Goal: Information Seeking & Learning: Check status

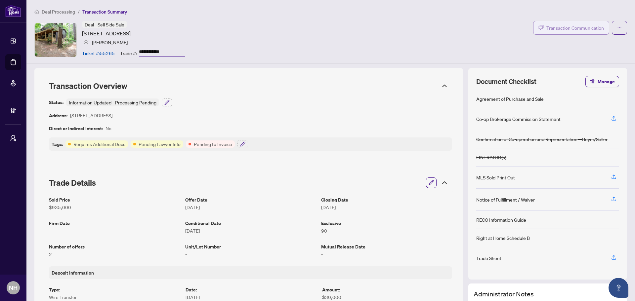
click at [553, 30] on span "Transaction Communication" at bounding box center [575, 28] width 58 height 8
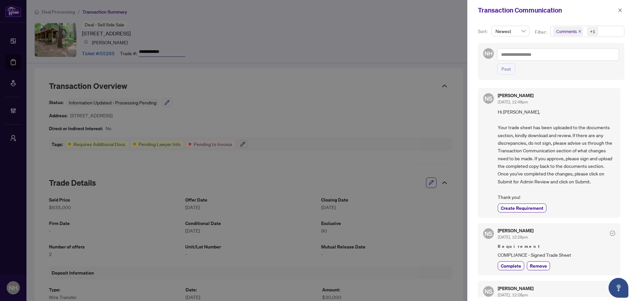
click at [578, 32] on icon "close" at bounding box center [579, 31] width 3 height 3
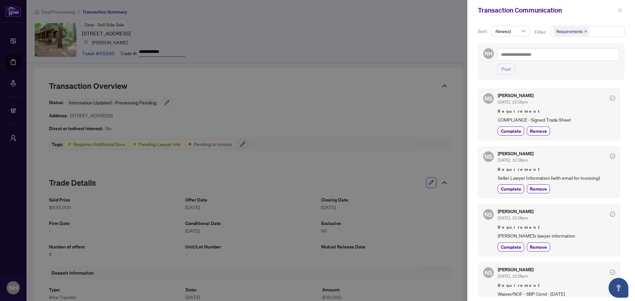
click at [621, 10] on icon "close" at bounding box center [620, 10] width 4 height 4
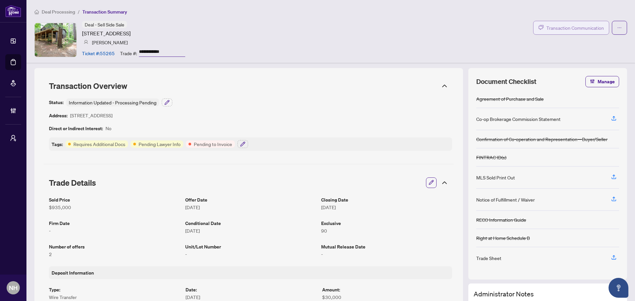
click at [566, 21] on button "Transaction Communication" at bounding box center [571, 28] width 76 height 14
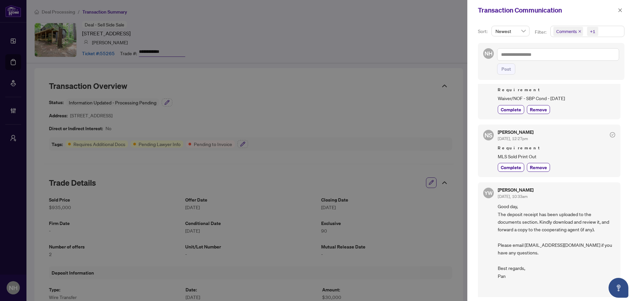
scroll to position [298, 0]
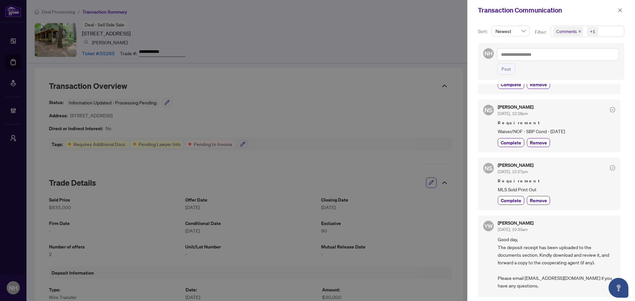
drag, startPoint x: 579, startPoint y: 32, endPoint x: 579, endPoint y: 37, distance: 4.6
click at [579, 32] on icon "close" at bounding box center [579, 31] width 3 height 3
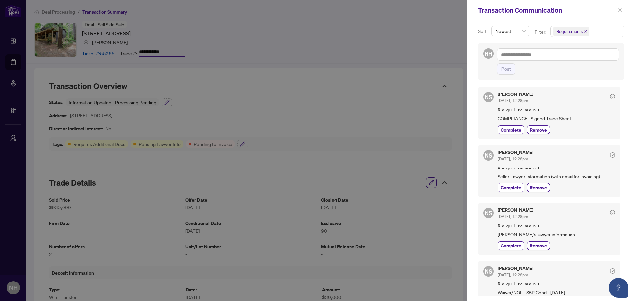
scroll to position [0, 0]
drag, startPoint x: 496, startPoint y: 120, endPoint x: 585, endPoint y: 119, distance: 88.9
click at [585, 119] on div "NS Neena Sharma Sep/30/2025, 12:28pm Requirement COMPLIANCE - Signed Trade Shee…" at bounding box center [549, 114] width 143 height 53
drag, startPoint x: 498, startPoint y: 177, endPoint x: 551, endPoint y: 178, distance: 52.6
click at [551, 178] on span "Seller Lawyer Information (with email for invoicing)" at bounding box center [556, 178] width 117 height 8
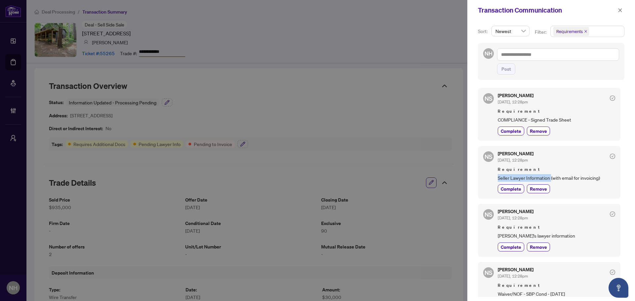
copy span "Seller Lawyer Information"
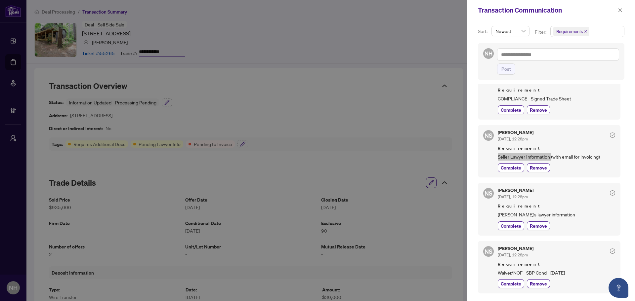
scroll to position [33, 0]
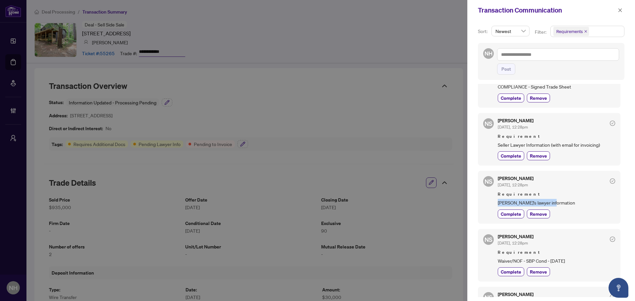
drag, startPoint x: 495, startPoint y: 203, endPoint x: 561, endPoint y: 203, distance: 65.5
click at [561, 203] on div "NS Neena Sharma Sep/30/2025, 12:28pm Requirement Buyer's lawyer information Com…" at bounding box center [549, 197] width 143 height 53
copy span "Buyer's lawyer information"
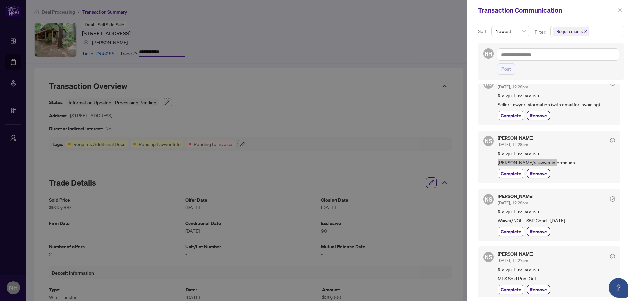
scroll to position [75, 0]
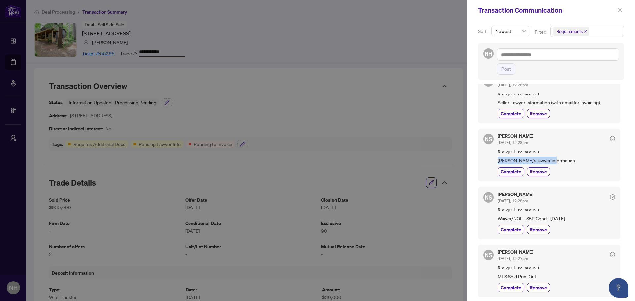
drag, startPoint x: 529, startPoint y: 218, endPoint x: 581, endPoint y: 218, distance: 52.2
click at [581, 218] on div "NS Neena Sharma Sep/30/2025, 12:28pm Requirement Waiver/NOF - SBP Cond - Oct 25…" at bounding box center [549, 213] width 143 height 53
copy span "Waiver/NOF - SBP Cond - Oct 25, 2025"
drag, startPoint x: 517, startPoint y: 276, endPoint x: 538, endPoint y: 276, distance: 20.5
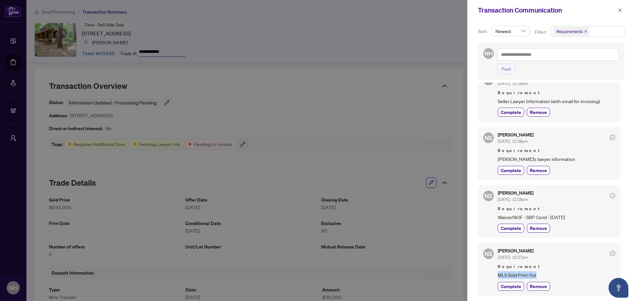
click at [538, 276] on div "NS Neena Sharma Sep/30/2025, 12:27pm Requirement MLS Sold Print Out Complete Re…" at bounding box center [549, 269] width 143 height 53
copy span "MLS Sold Print Out"
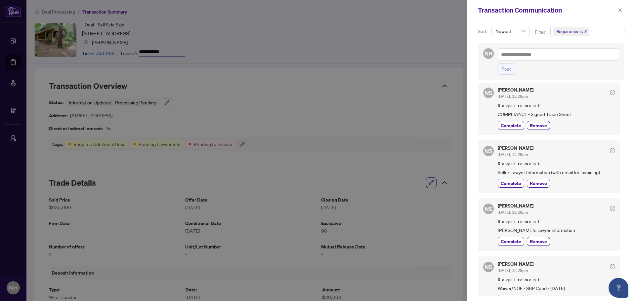
scroll to position [0, 0]
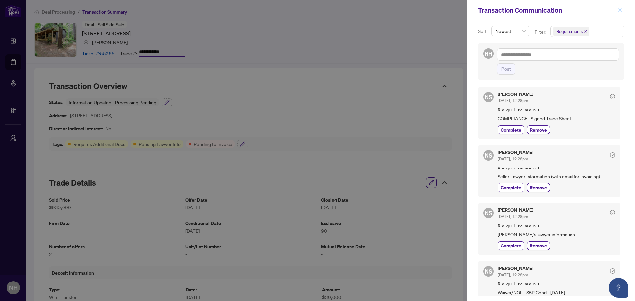
click at [621, 11] on icon "close" at bounding box center [620, 10] width 5 height 5
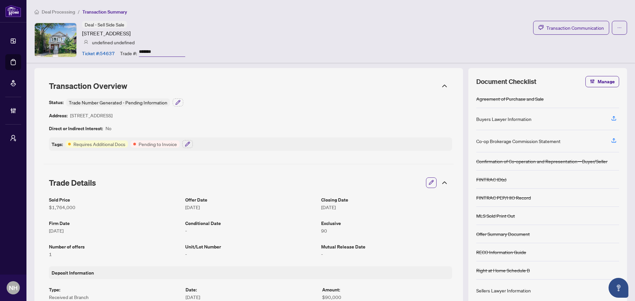
click at [556, 34] on div "Deal - Sell Side Sale 6 Lauder Ave, Toronto, Ontario M6H 3E3, Canada undefined …" at bounding box center [330, 40] width 593 height 38
click at [557, 29] on span "Transaction Communication" at bounding box center [575, 28] width 58 height 8
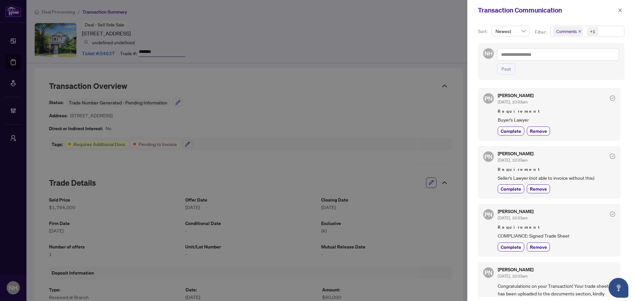
click at [577, 32] on span "Comments" at bounding box center [568, 31] width 30 height 9
click at [578, 31] on icon "close" at bounding box center [579, 31] width 3 height 3
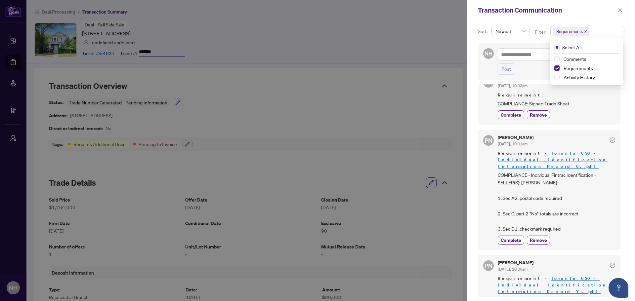
scroll to position [165, 0]
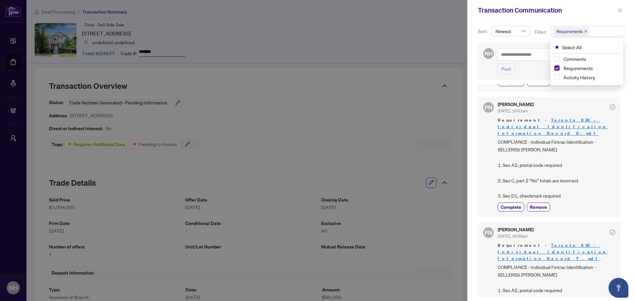
click at [620, 10] on icon "close" at bounding box center [620, 10] width 4 height 4
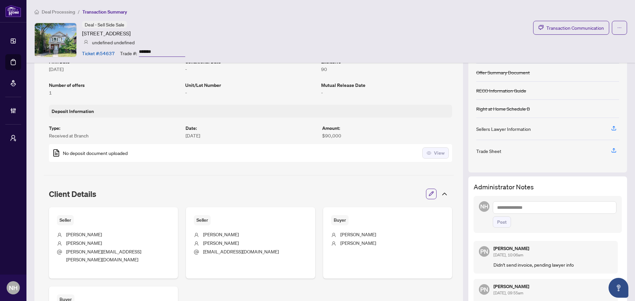
scroll to position [79, 0]
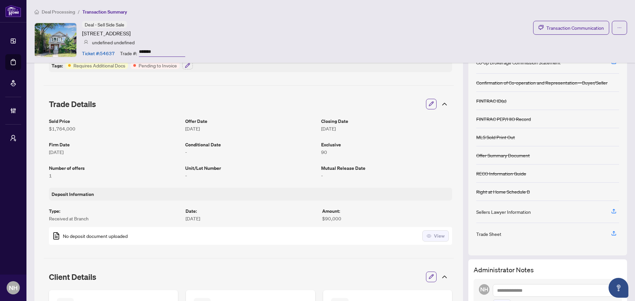
click at [65, 13] on span "Deal Processing" at bounding box center [58, 12] width 33 height 6
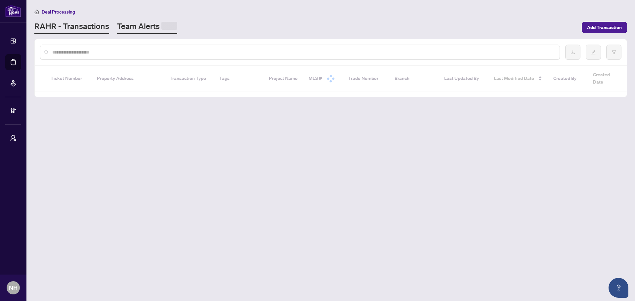
click at [129, 26] on link "Team Alerts" at bounding box center [147, 27] width 60 height 13
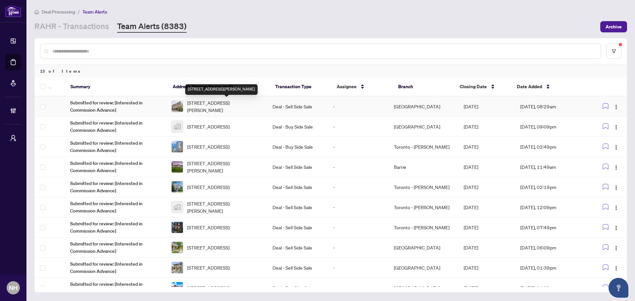
click at [217, 104] on span "[STREET_ADDRESS][PERSON_NAME]" at bounding box center [224, 106] width 75 height 15
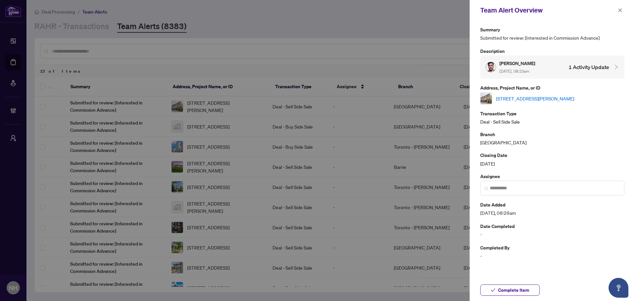
click at [532, 97] on link "[STREET_ADDRESS][PERSON_NAME]" at bounding box center [535, 98] width 78 height 7
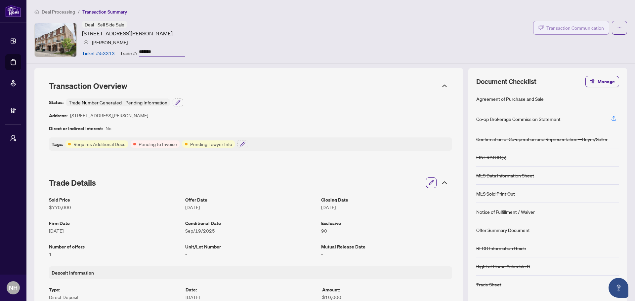
click at [576, 26] on span "Transaction Communication" at bounding box center [575, 28] width 58 height 8
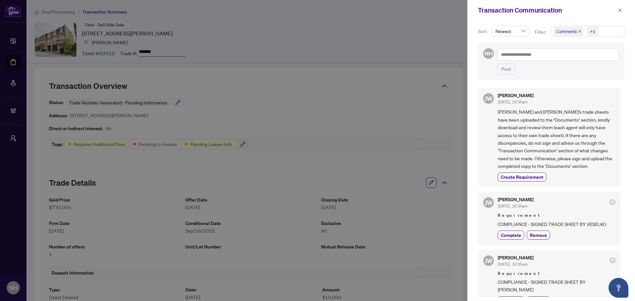
click at [578, 30] on icon "close" at bounding box center [579, 31] width 3 height 3
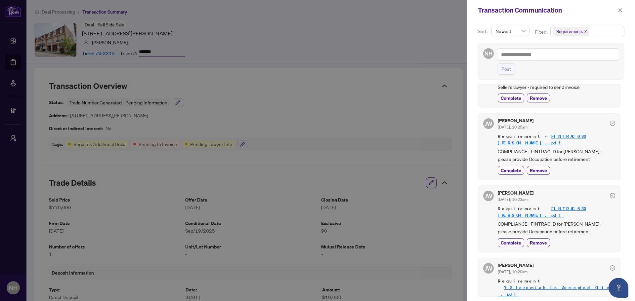
scroll to position [1, 0]
click at [617, 12] on button "button" at bounding box center [620, 10] width 9 height 8
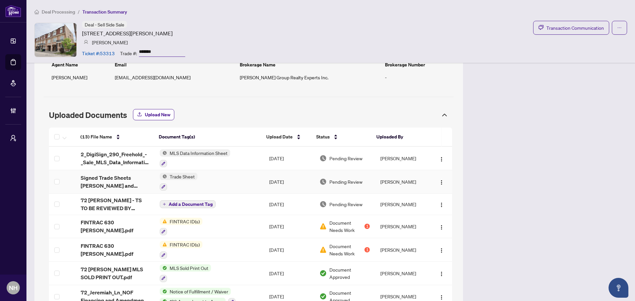
scroll to position [661, 0]
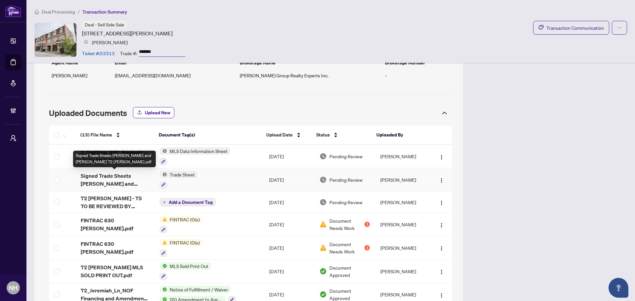
click at [123, 181] on span "Signed Trade Sheets [PERSON_NAME] and [PERSON_NAME] 72 [PERSON_NAME].pdf" at bounding box center [115, 180] width 68 height 16
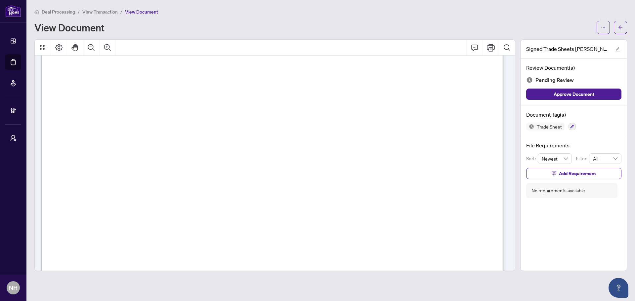
scroll to position [66, 0]
click at [624, 28] on button "button" at bounding box center [620, 27] width 13 height 13
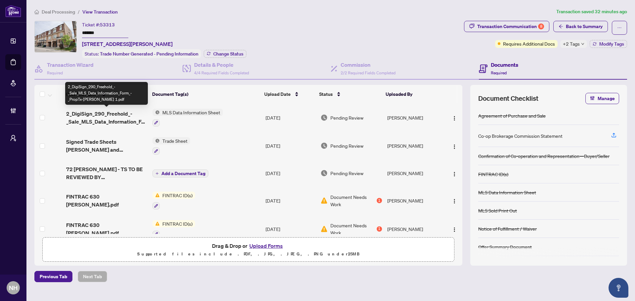
click at [113, 114] on span "2_DigiSign_290_Freehold_-_Sale_MLS_Data_Information_Form_-_PropTx-[PERSON_NAME]…" at bounding box center [106, 118] width 81 height 16
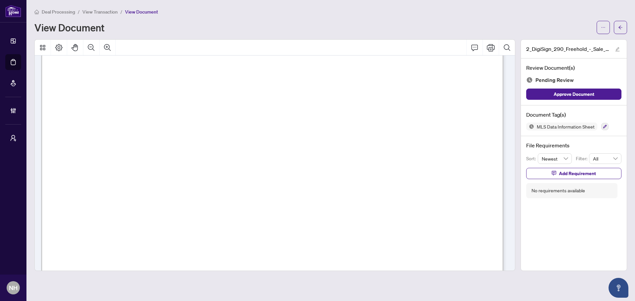
scroll to position [1554, 0]
click at [622, 25] on icon "arrow-left" at bounding box center [620, 27] width 5 height 5
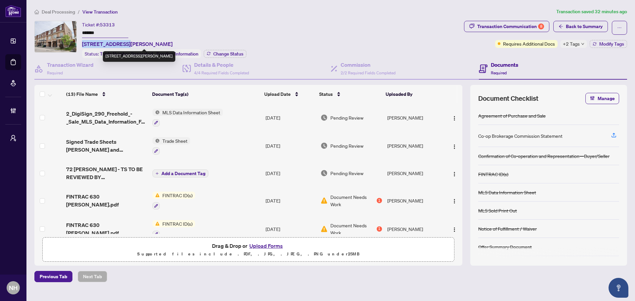
drag, startPoint x: 82, startPoint y: 43, endPoint x: 123, endPoint y: 42, distance: 41.0
click at [123, 42] on span "[STREET_ADDRESS][PERSON_NAME]" at bounding box center [127, 44] width 91 height 8
copy span "72 Jeremiah Lane"
click at [72, 9] on span "Deal Processing" at bounding box center [58, 12] width 33 height 6
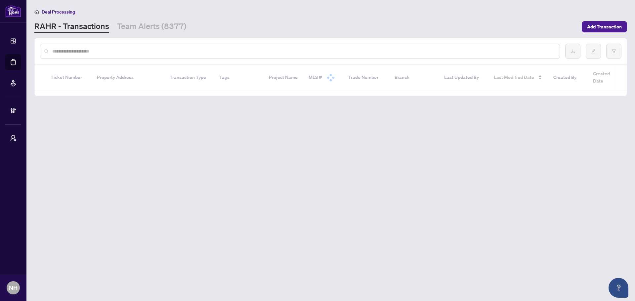
click at [93, 48] on input "text" at bounding box center [303, 51] width 502 height 7
paste input "**********"
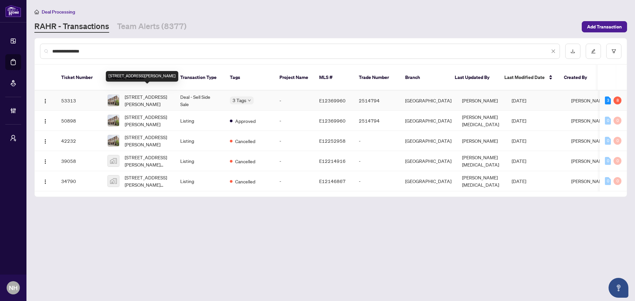
type input "**********"
click at [155, 93] on span "72 Jeremiah Lane, Toronto, Ontario M1J 0A4, Canada" at bounding box center [147, 100] width 45 height 15
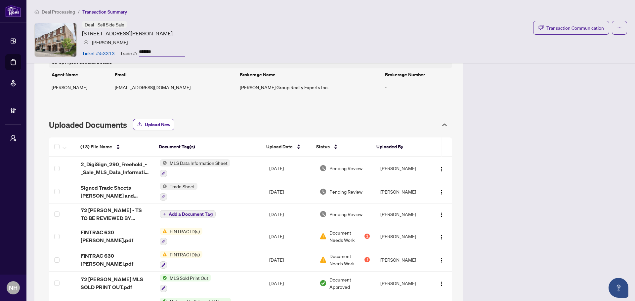
scroll to position [661, 0]
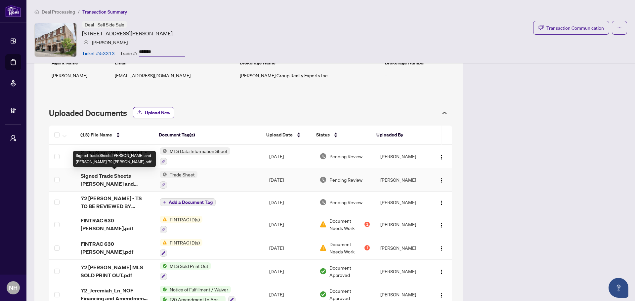
click at [116, 181] on span "Signed Trade Sheets [PERSON_NAME] and [PERSON_NAME] 72 [PERSON_NAME].pdf" at bounding box center [115, 180] width 68 height 16
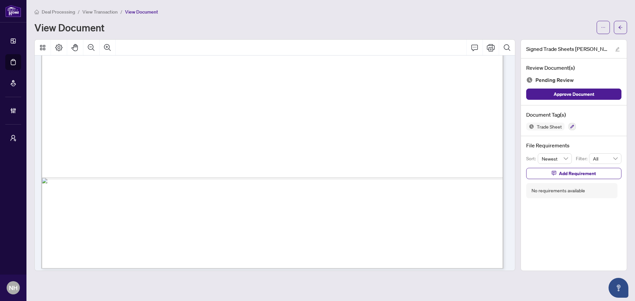
scroll to position [1008, 0]
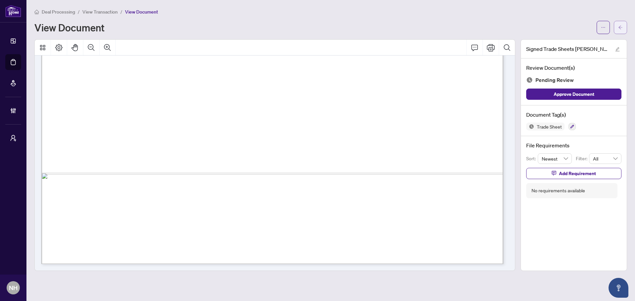
click at [618, 27] on icon "arrow-left" at bounding box center [620, 27] width 5 height 5
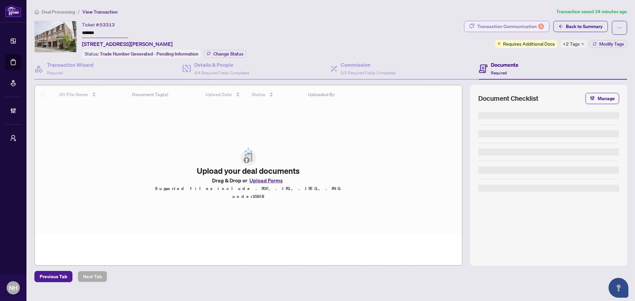
click at [505, 28] on div "Transaction Communication 8" at bounding box center [510, 26] width 67 height 11
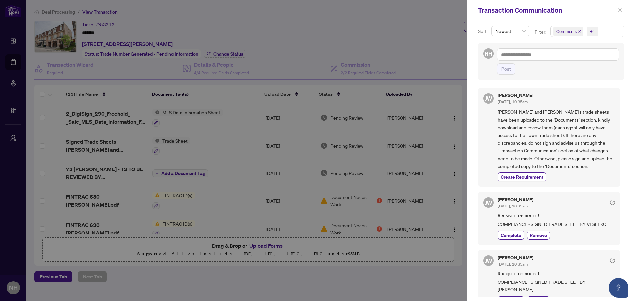
click at [580, 31] on icon "close" at bounding box center [579, 31] width 3 height 3
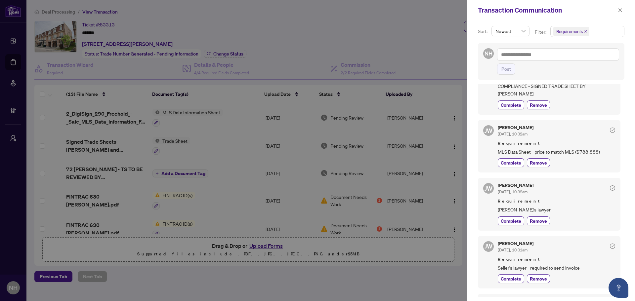
scroll to position [41, 0]
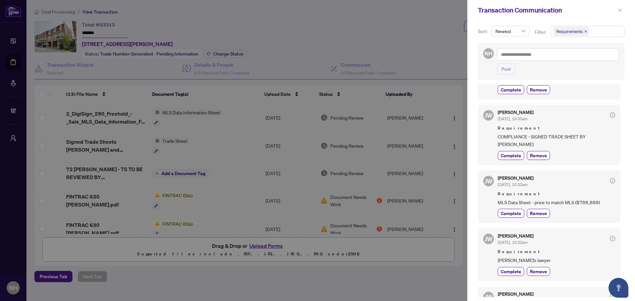
click at [624, 11] on button "button" at bounding box center [620, 10] width 9 height 8
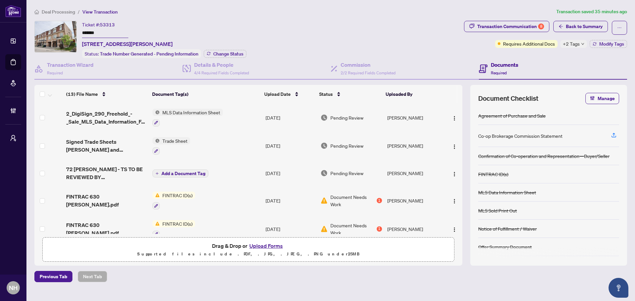
drag, startPoint x: 100, startPoint y: 32, endPoint x: 81, endPoint y: 32, distance: 19.5
click at [81, 32] on div "Ticket #: 53313 ******* 72 Jeremiah Lane, Toronto, Ontario M1J 0A4, Canada Stat…" at bounding box center [247, 39] width 427 height 37
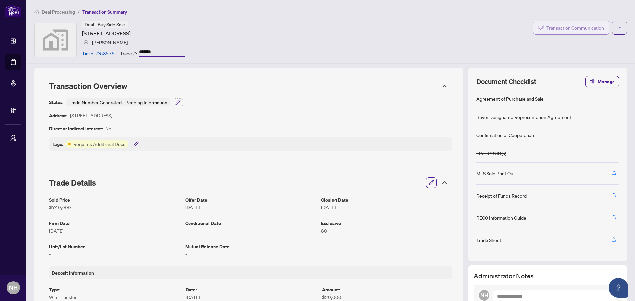
click at [571, 25] on span "Transaction Communication" at bounding box center [575, 28] width 58 height 8
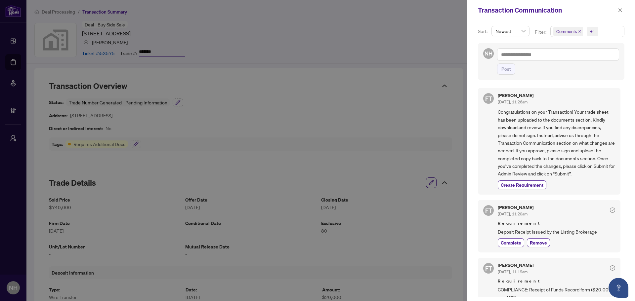
click at [578, 31] on icon "close" at bounding box center [579, 31] width 3 height 3
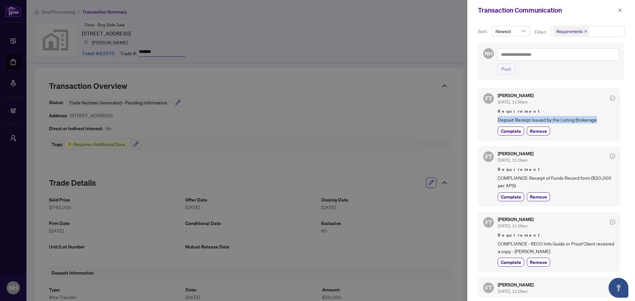
drag, startPoint x: 499, startPoint y: 119, endPoint x: 598, endPoint y: 117, distance: 99.2
click at [598, 117] on div "FT Florabelle Tabije Sep/30/2025, 11:20am Requirement Deposit Receipt Issued by…" at bounding box center [549, 114] width 143 height 53
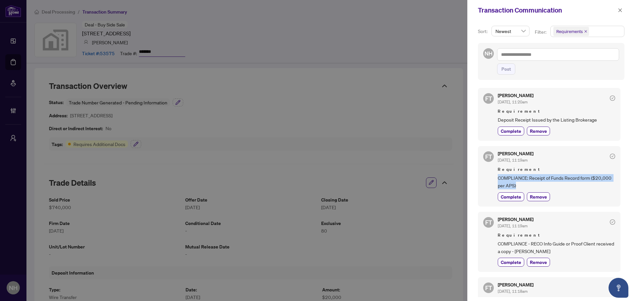
drag, startPoint x: 497, startPoint y: 176, endPoint x: 529, endPoint y: 184, distance: 33.4
click at [529, 184] on div "FT Florabelle Tabije Sep/30/2025, 11:19am Requirement COMPLIANCE: Receipt of Fu…" at bounding box center [549, 176] width 143 height 61
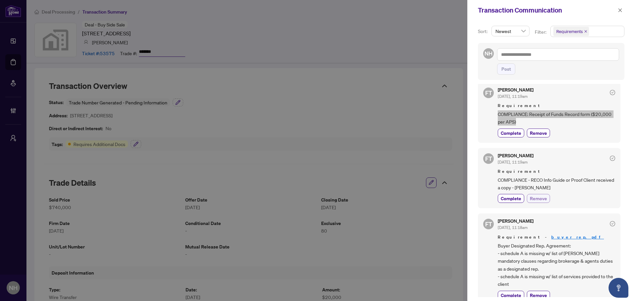
scroll to position [66, 0]
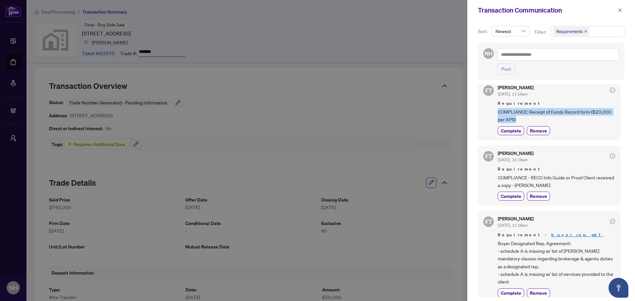
drag, startPoint x: 497, startPoint y: 178, endPoint x: 577, endPoint y: 186, distance: 80.8
click at [577, 186] on div "FT Florabelle Tabije Sep/30/2025, 11:19am Requirement COMPLIANCE - RECO Info Gu…" at bounding box center [549, 176] width 143 height 61
copy span "COMPLIANCE - RECO Info Guide or Proof Client received a copy - Molly Morgan Moo…"
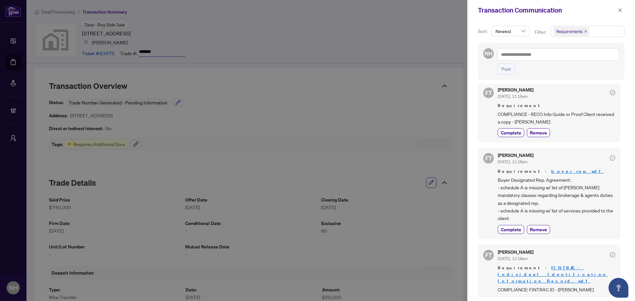
scroll to position [132, 0]
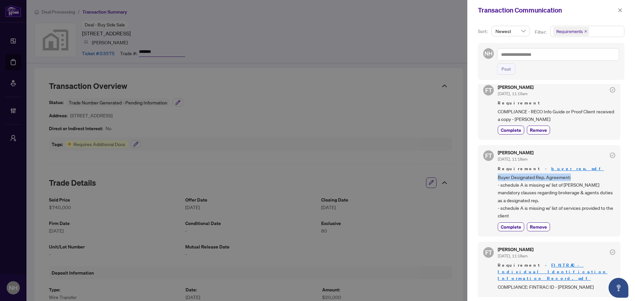
drag, startPoint x: 507, startPoint y: 176, endPoint x: 575, endPoint y: 177, distance: 68.8
click at [575, 177] on div "FT Florabelle Tabije Sep/30/2025, 11:18am Requirement - buyer rep.pdf Buyer Des…" at bounding box center [549, 190] width 143 height 91
copy span "Buyer Designated Rep. Agreement:"
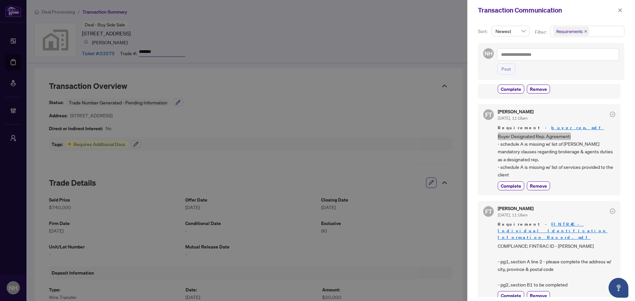
scroll to position [175, 0]
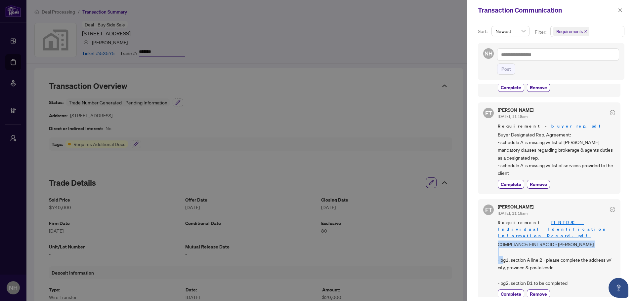
drag, startPoint x: 490, startPoint y: 238, endPoint x: 601, endPoint y: 241, distance: 110.5
click at [601, 241] on div "FT Florabelle Tabije Sep/30/2025, 11:18am Requirement - FINTRAC - Individual Id…" at bounding box center [549, 251] width 143 height 104
copy span "COMPLIANCE: FINTRAC ID - Molly Morgan Moore"
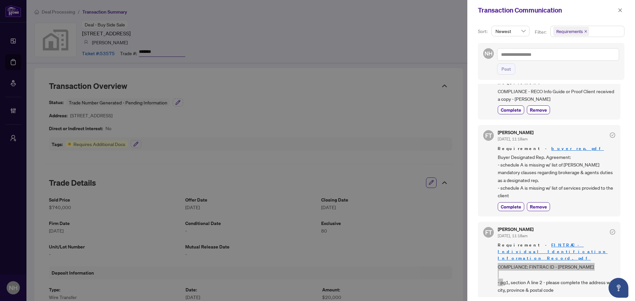
scroll to position [142, 0]
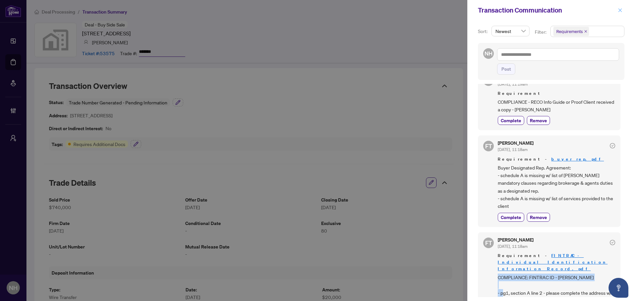
click at [621, 5] on span "button" at bounding box center [620, 10] width 5 height 11
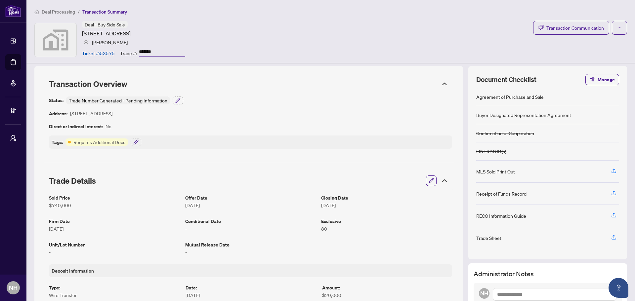
scroll to position [0, 0]
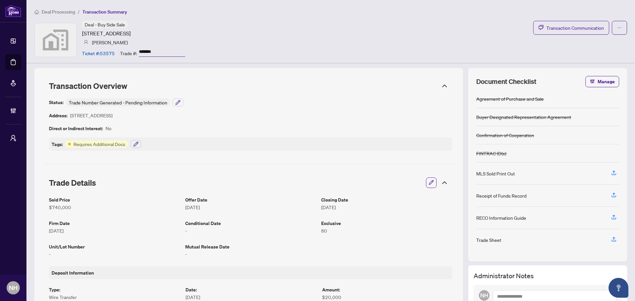
click at [50, 12] on span "Deal Processing" at bounding box center [58, 12] width 33 height 6
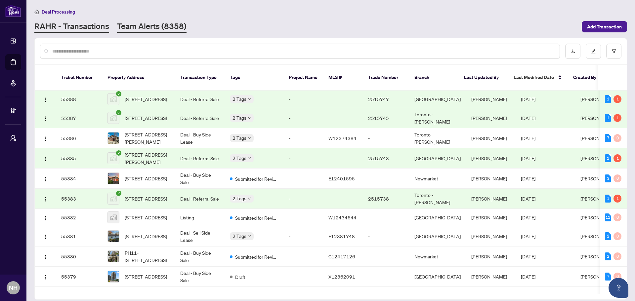
click at [158, 24] on link "Team Alerts (8358)" at bounding box center [151, 27] width 69 height 12
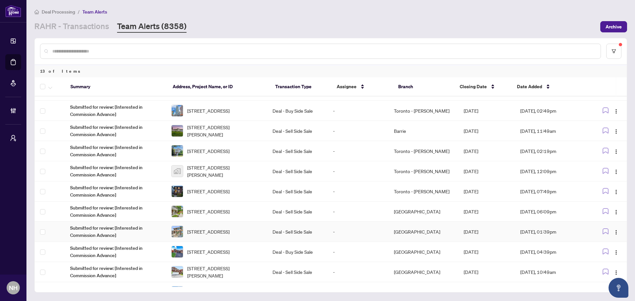
scroll to position [72, 0]
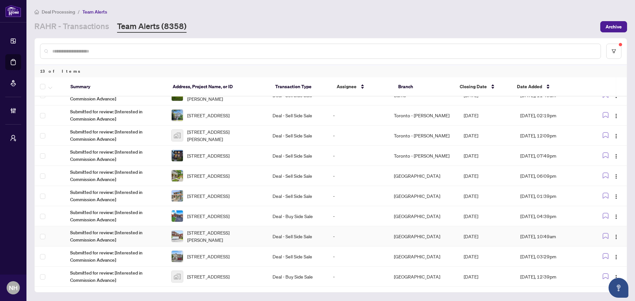
click at [209, 235] on span "[STREET_ADDRESS][PERSON_NAME]" at bounding box center [224, 236] width 75 height 15
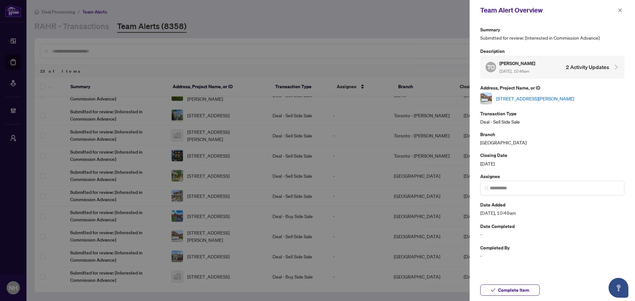
click at [563, 97] on link "[STREET_ADDRESS][PERSON_NAME]" at bounding box center [535, 98] width 78 height 7
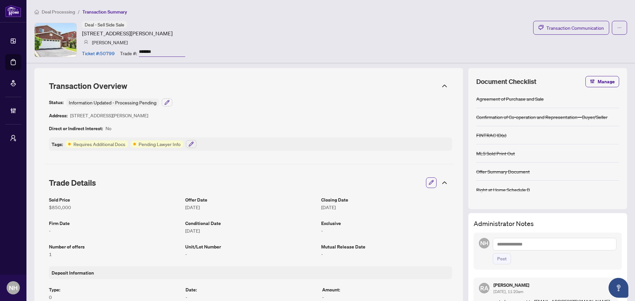
click at [48, 9] on span "Deal Processing" at bounding box center [58, 12] width 33 height 6
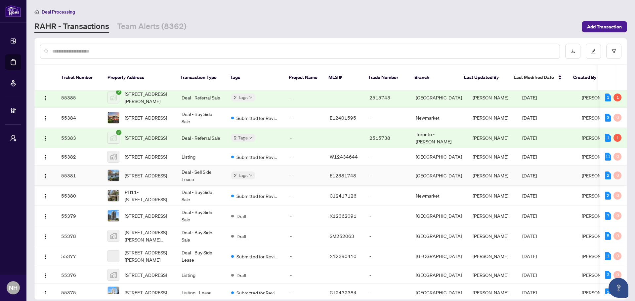
scroll to position [66, 0]
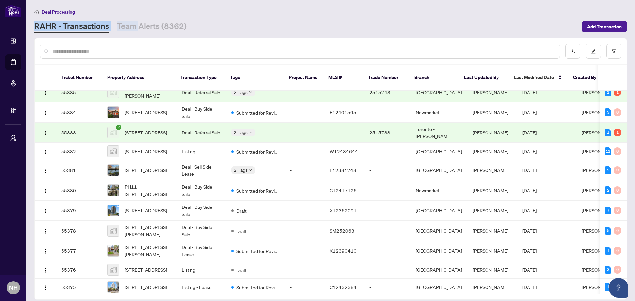
click at [139, 15] on div "Deal Processing RAHR - Transactions Team Alerts (8362) Add Transaction" at bounding box center [330, 20] width 593 height 25
click at [145, 23] on link "Team Alerts (8362)" at bounding box center [151, 27] width 69 height 12
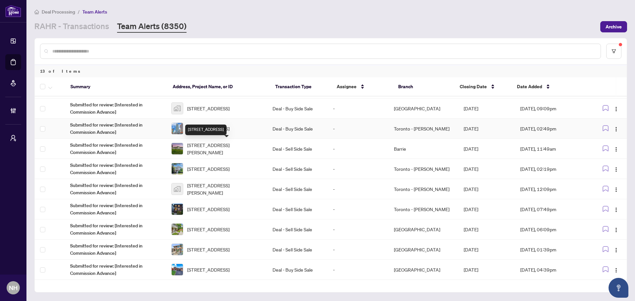
scroll to position [72, 0]
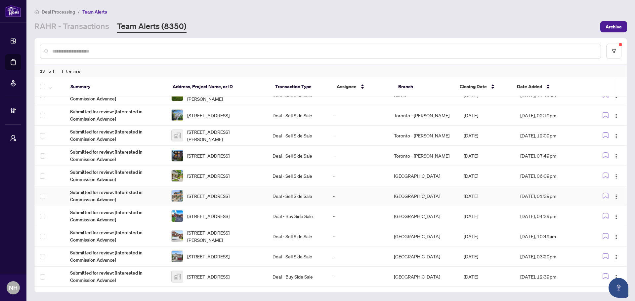
click at [271, 189] on td "Deal - Sell Side Sale" at bounding box center [297, 196] width 61 height 20
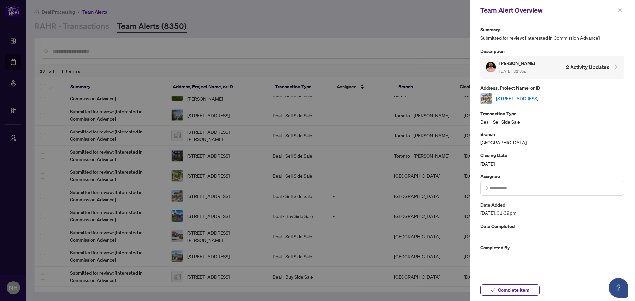
click at [538, 100] on link "[STREET_ADDRESS]" at bounding box center [517, 98] width 42 height 7
click at [620, 11] on icon "close" at bounding box center [620, 10] width 4 height 4
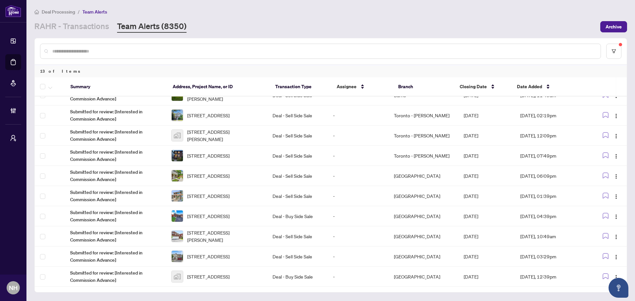
click at [58, 8] on li "Deal Processing" at bounding box center [54, 12] width 41 height 8
click at [69, 11] on span "Deal Processing" at bounding box center [58, 12] width 33 height 6
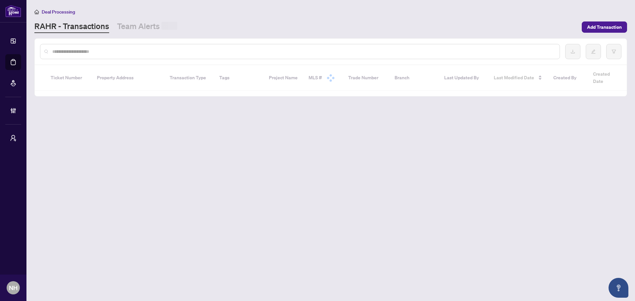
click at [115, 50] on input "text" at bounding box center [303, 51] width 502 height 7
paste input "**********"
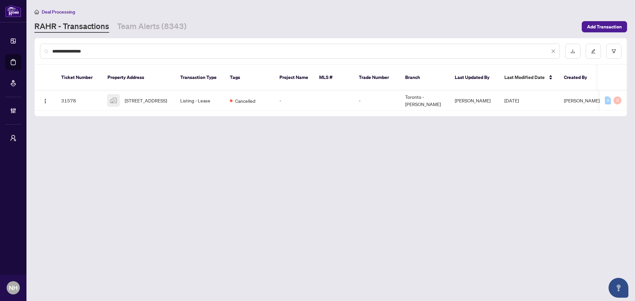
type input "**********"
drag, startPoint x: 92, startPoint y: 54, endPoint x: 22, endPoint y: 51, distance: 70.2
click at [22, 51] on div "**********" at bounding box center [317, 150] width 635 height 301
click at [152, 61] on div "**********" at bounding box center [331, 51] width 592 height 26
click at [95, 50] on input "**********" at bounding box center [300, 51] width 497 height 7
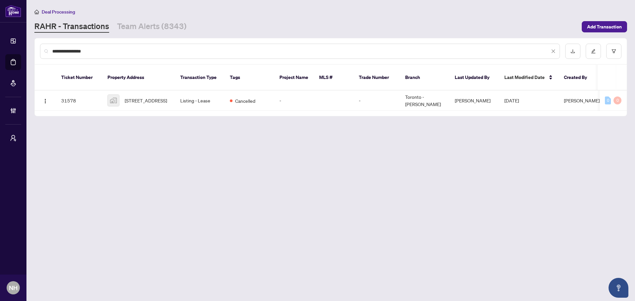
drag, startPoint x: 86, startPoint y: 50, endPoint x: 13, endPoint y: 48, distance: 73.8
click at [13, 48] on div "**********" at bounding box center [317, 150] width 635 height 301
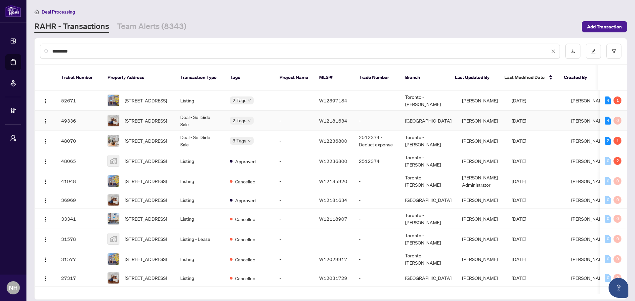
type input "********"
click at [135, 117] on span "100-400 Bloor St, Mississauga, Ontario L5A 3M8, Canada" at bounding box center [146, 120] width 42 height 7
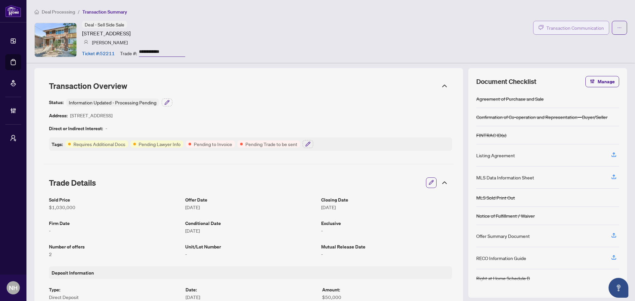
click at [588, 26] on span "Transaction Communication" at bounding box center [575, 28] width 58 height 8
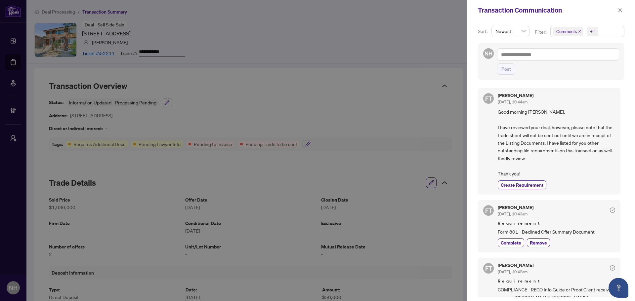
click at [579, 32] on icon "close" at bounding box center [579, 31] width 3 height 3
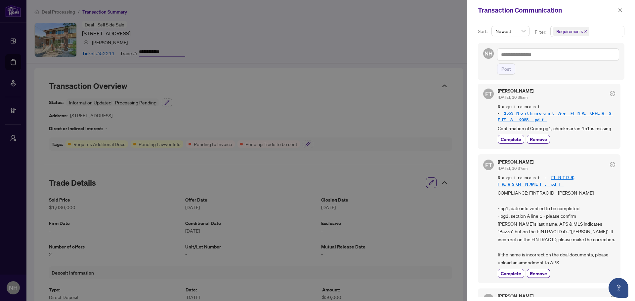
scroll to position [496, 0]
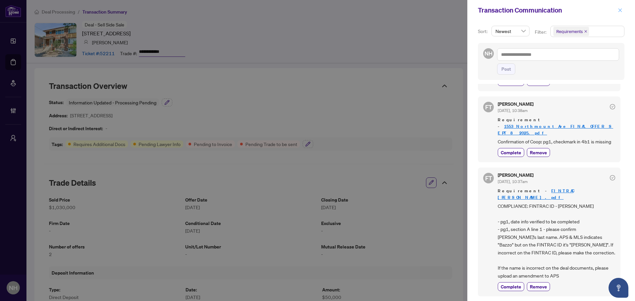
click at [620, 10] on icon "close" at bounding box center [620, 10] width 5 height 5
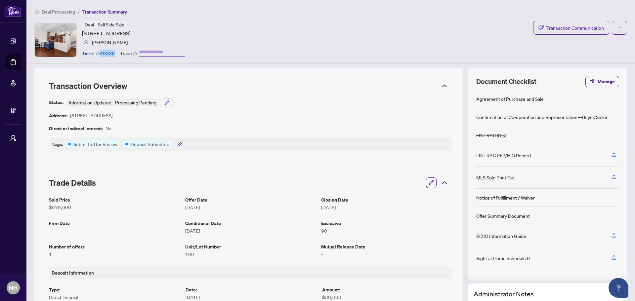
drag, startPoint x: 114, startPoint y: 53, endPoint x: 102, endPoint y: 54, distance: 12.2
click at [102, 54] on article "Ticket #: 49336" at bounding box center [98, 53] width 33 height 7
copy article "49336"
